Goal: Task Accomplishment & Management: Manage account settings

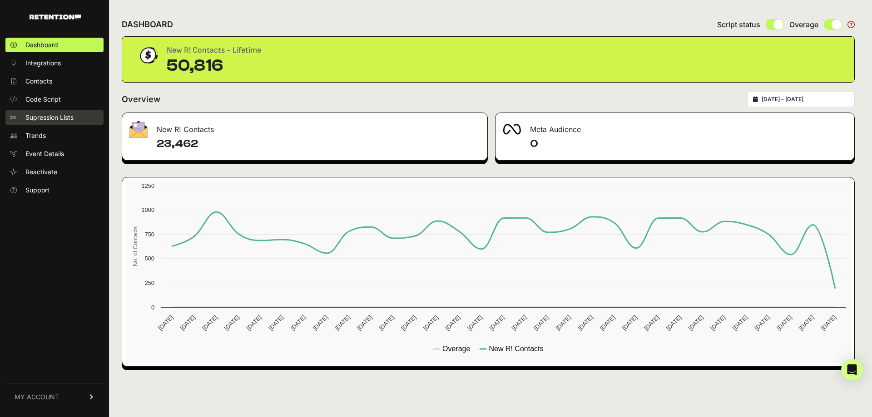
click at [56, 114] on span "Supression Lists" at bounding box center [49, 117] width 48 height 9
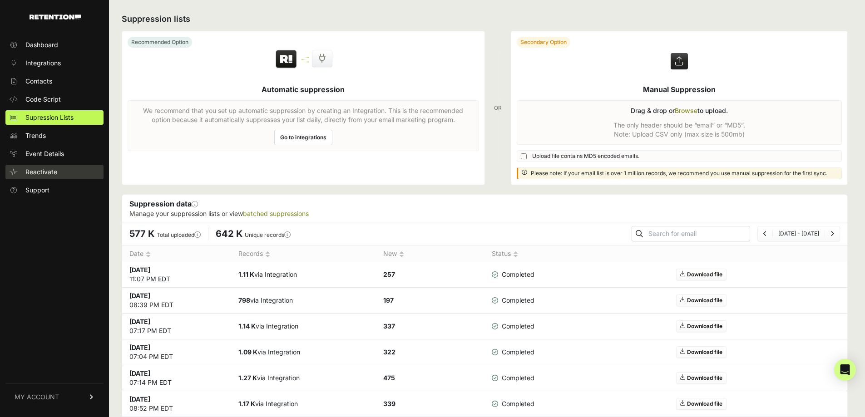
click at [50, 169] on span "Reactivate" at bounding box center [41, 172] width 32 height 9
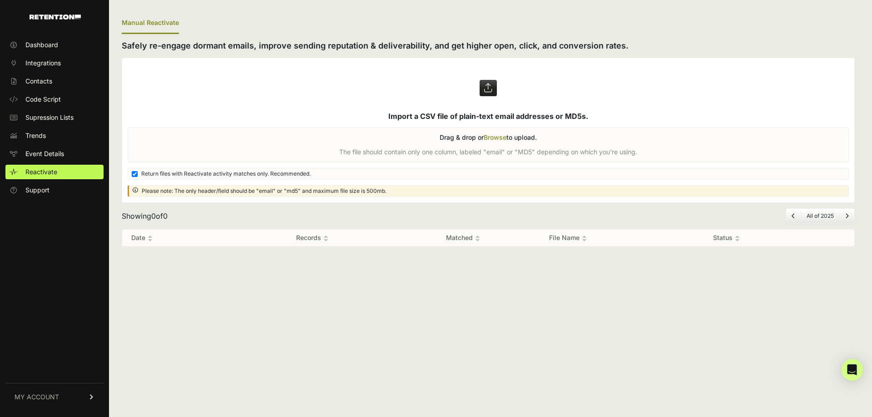
click at [501, 138] on label at bounding box center [488, 130] width 732 height 144
click at [0, 0] on input "file" at bounding box center [0, 0] width 0 height 0
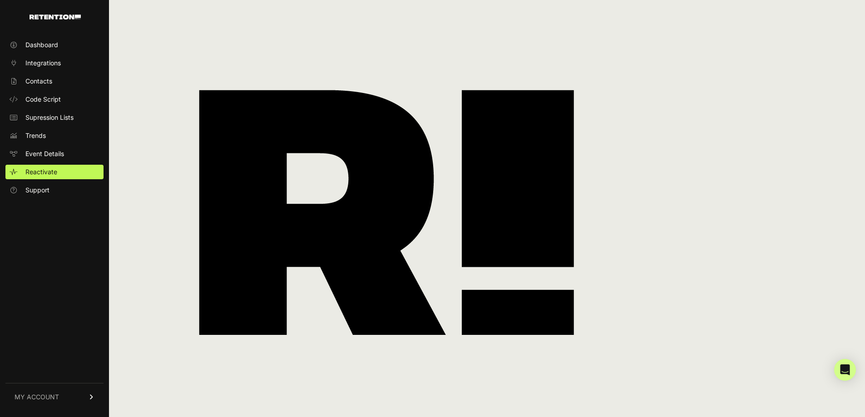
scroll to position [90, 0]
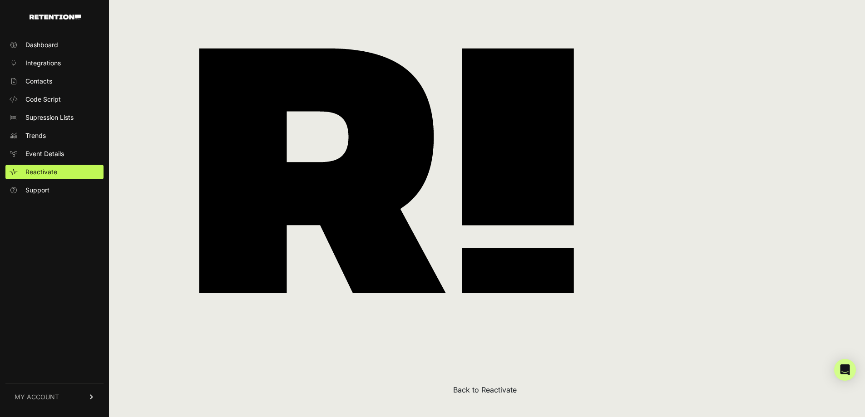
click at [501, 390] on button "Back to Reactivate" at bounding box center [485, 390] width 64 height 11
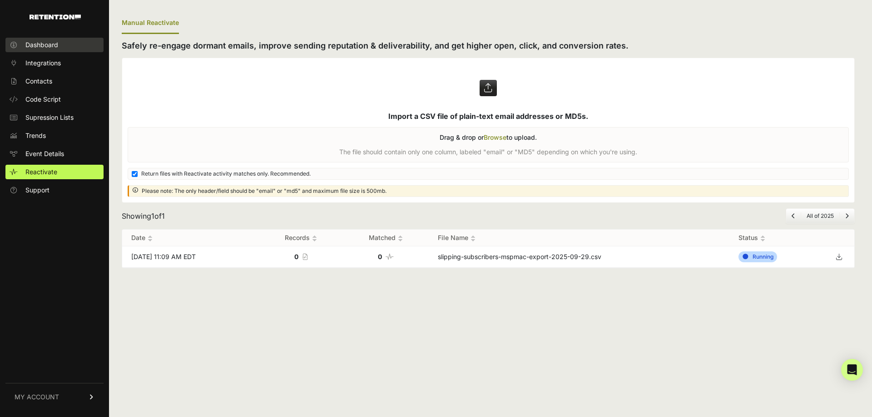
click at [46, 39] on link "Dashboard" at bounding box center [54, 45] width 98 height 15
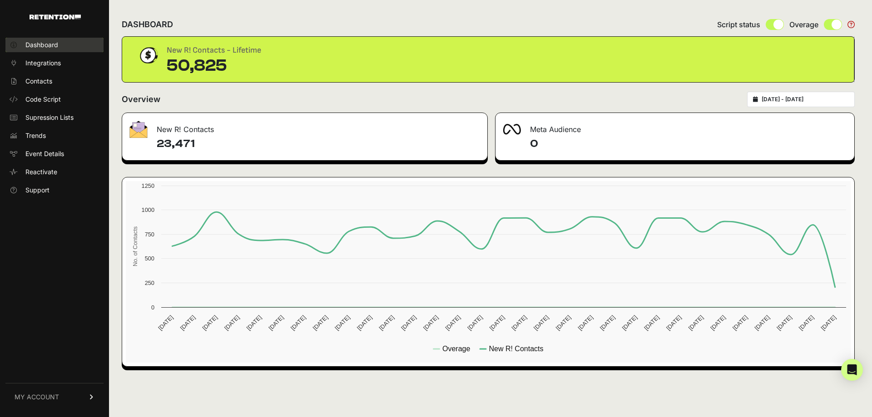
click at [69, 46] on link "Dashboard" at bounding box center [54, 45] width 98 height 15
click at [45, 395] on span "MY ACCOUNT" at bounding box center [37, 397] width 44 height 9
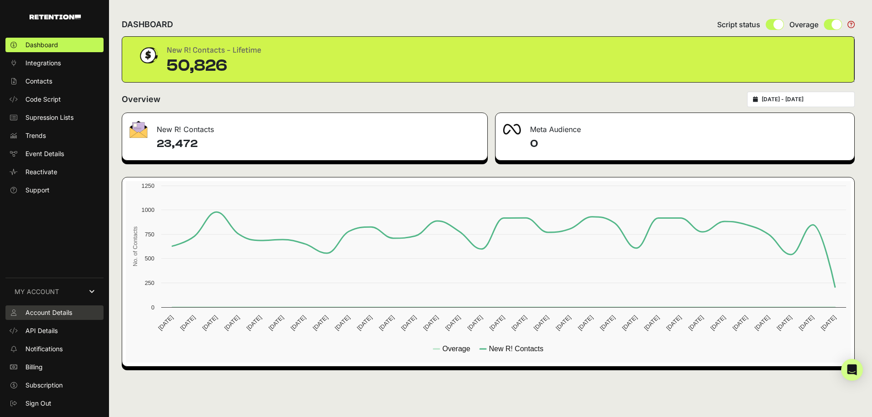
click at [46, 311] on span "Account Details" at bounding box center [48, 312] width 47 height 9
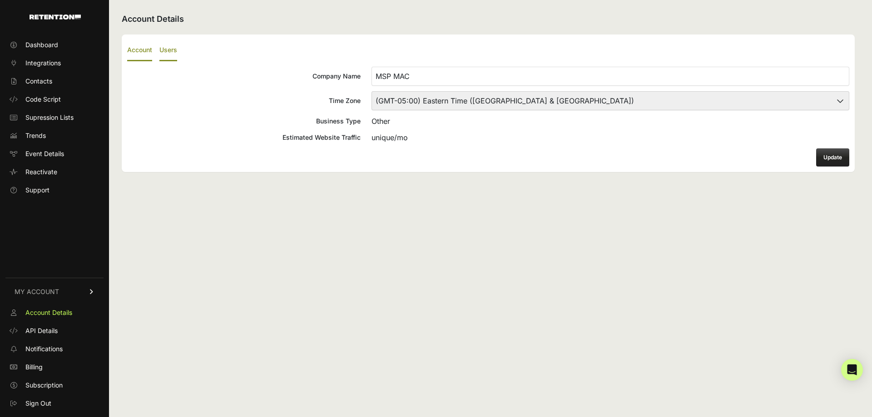
click at [168, 49] on label "Users" at bounding box center [168, 50] width 18 height 21
click at [0, 0] on input "Users" at bounding box center [0, 0] width 0 height 0
